Goal: Find specific fact: Find specific fact

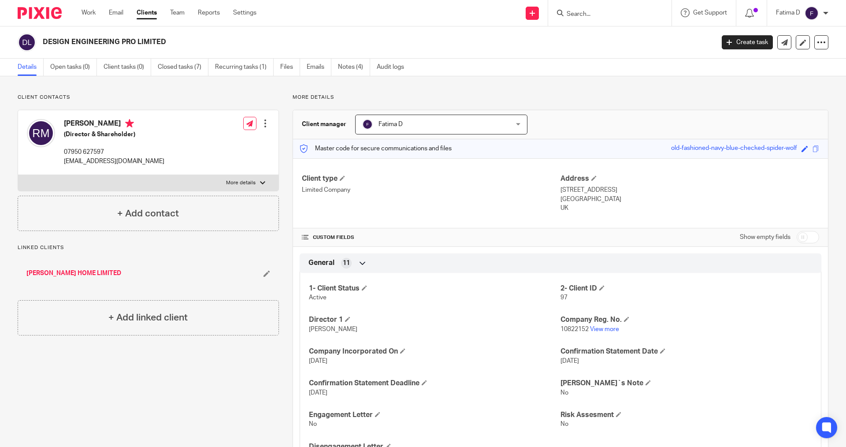
click at [578, 15] on input "Search" at bounding box center [605, 15] width 79 height 8
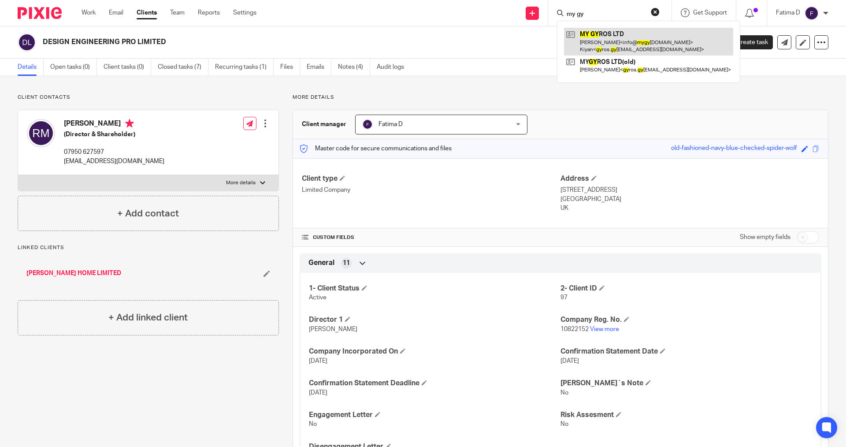
type input "my gy"
click at [588, 32] on link at bounding box center [648, 41] width 169 height 27
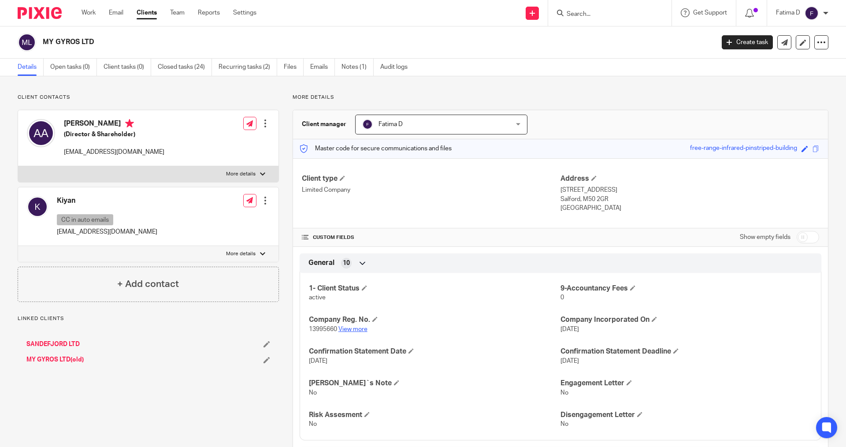
click at [355, 328] on link "View more" at bounding box center [353, 329] width 29 height 6
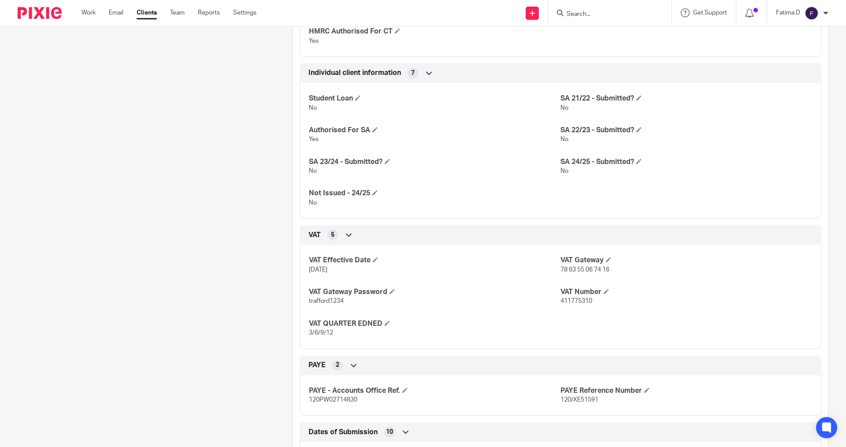
scroll to position [529, 0]
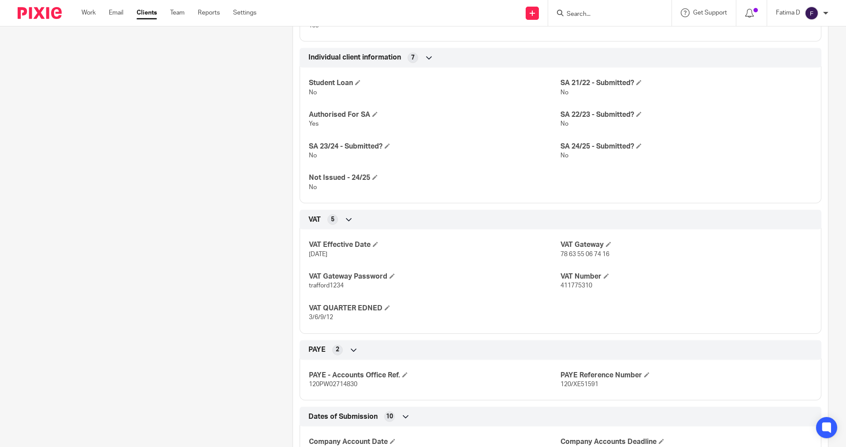
click at [571, 384] on span "120/XE51591" at bounding box center [580, 384] width 38 height 6
click at [585, 390] on div "PAYE - Accounts Office Ref. 120PW02714830 PAYE Reference Number 120/XE51591" at bounding box center [561, 377] width 522 height 48
drag, startPoint x: 600, startPoint y: 387, endPoint x: 556, endPoint y: 389, distance: 44.1
click at [561, 389] on p "120/XE51591" at bounding box center [687, 384] width 252 height 9
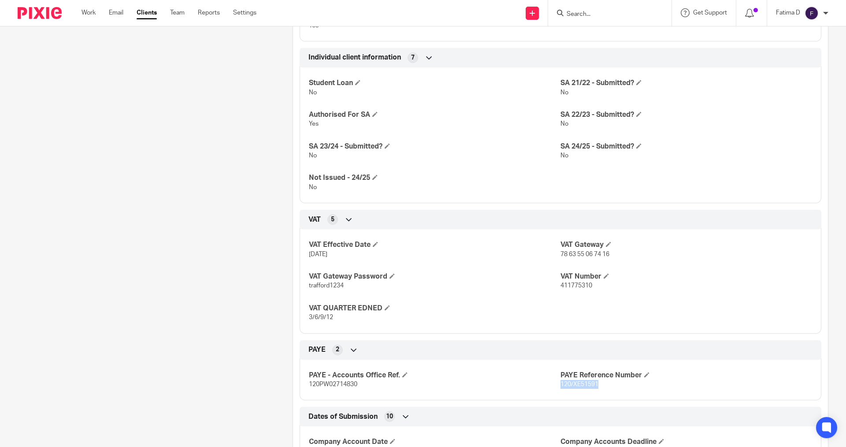
copy span "120/XE51591"
